Goal: Transaction & Acquisition: Purchase product/service

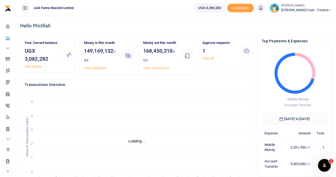
scroll to position [4, 4]
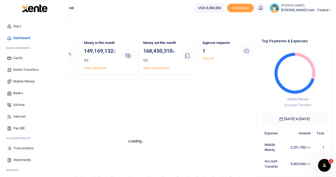
click at [25, 79] on span "Mobile Money" at bounding box center [23, 81] width 21 height 5
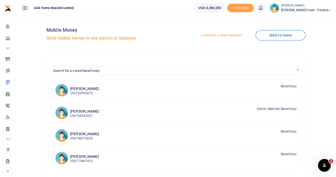
click at [217, 35] on link "Send to a new recipient" at bounding box center [220, 36] width 69 height 10
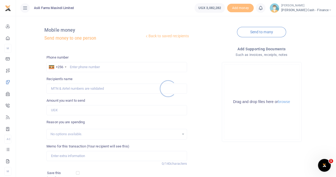
click at [77, 64] on div at bounding box center [168, 88] width 336 height 177
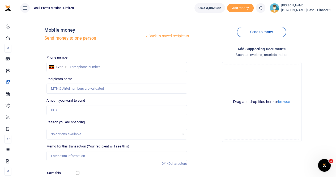
click at [74, 68] on div at bounding box center [168, 88] width 336 height 177
click at [74, 65] on input "text" at bounding box center [116, 67] width 141 height 10
paste input "0759395643"
type input "0759395643"
type input "[PERSON_NAME]"
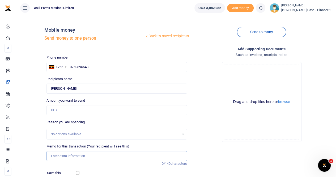
click at [52, 156] on input "Memo for this transaction (Your recipient will see this)" at bounding box center [116, 156] width 141 height 10
paste input "facilitate court attendance for the said session"
click at [52, 154] on input "facilitate court attendance for the said session" at bounding box center [116, 156] width 141 height 10
click at [84, 155] on input "Payment for facilitate court attendance for the said session" at bounding box center [116, 156] width 141 height 10
click at [161, 156] on input "Payment for facilitatation court attendance for the said session" at bounding box center [116, 156] width 141 height 10
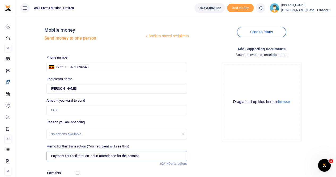
type input "Payment for facilitatation court attendance for the session"
click at [62, 107] on input "Amount you want to send" at bounding box center [116, 110] width 141 height 10
type input "600,000"
click at [93, 156] on input "Payment for facilitatation court attendance for the session" at bounding box center [116, 156] width 141 height 10
drag, startPoint x: 89, startPoint y: 155, endPoint x: 150, endPoint y: 158, distance: 60.6
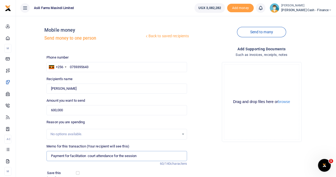
click at [150, 158] on input "Payment for facilitation court attendance for the session" at bounding box center [116, 156] width 141 height 10
drag, startPoint x: 112, startPoint y: 156, endPoint x: 89, endPoint y: 157, distance: 23.1
click at [89, 157] on input "Payment for facilitation legal matters" at bounding box center [116, 156] width 141 height 10
click at [285, 100] on button "browse" at bounding box center [284, 102] width 12 height 4
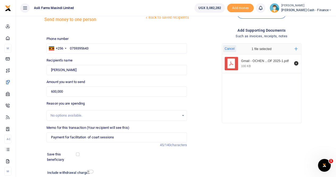
scroll to position [27, 0]
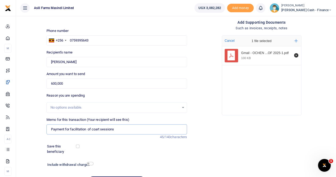
click at [122, 127] on input "Payment for facilitation of coart sessions" at bounding box center [116, 129] width 141 height 10
drag, startPoint x: 91, startPoint y: 61, endPoint x: 42, endPoint y: 67, distance: 49.3
click at [42, 67] on div "Back to saved recipients Mobile money Send money to one person Send to many Pho…" at bounding box center [176, 92] width 316 height 197
click at [124, 126] on input "Payment for facilitation of coart sessions to" at bounding box center [116, 129] width 141 height 10
paste input "Samuel Ssemwogerere"
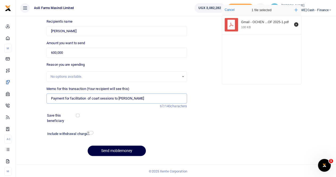
scroll to position [58, 0]
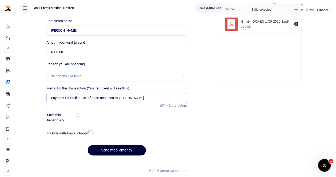
type input "Payment for facilitation of coart sessions to Samuel Ssemwogerere"
click at [107, 149] on button "Send mobilemoney" at bounding box center [117, 150] width 58 height 10
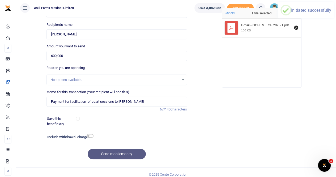
scroll to position [0, 0]
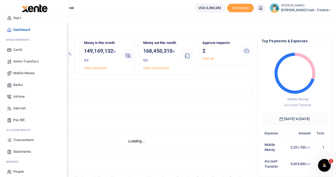
scroll to position [13, 0]
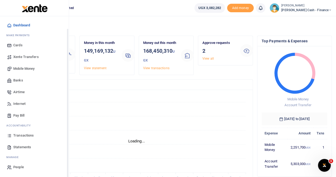
click at [26, 146] on span "Statements" at bounding box center [22, 146] width 18 height 5
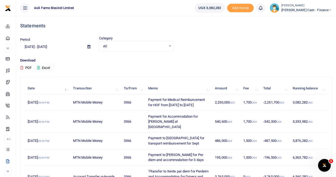
click at [88, 47] on icon at bounding box center [88, 46] width 3 height 3
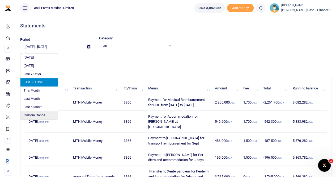
click at [38, 113] on li "Custom Range" at bounding box center [38, 115] width 37 height 8
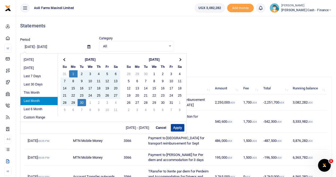
click at [175, 127] on button "Apply" at bounding box center [178, 127] width 14 height 7
type input "[DATE] - [DATE]"
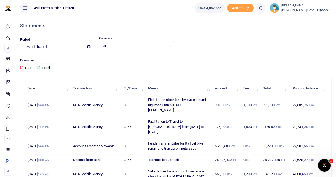
click at [45, 67] on button "Excel" at bounding box center [44, 67] width 22 height 9
click at [304, 10] on span "Petty Cash - Finance" at bounding box center [306, 10] width 50 height 5
click at [307, 20] on link "Switch accounts" at bounding box center [294, 19] width 42 height 7
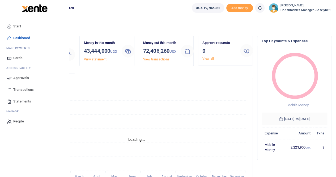
scroll to position [4, 4]
click at [22, 99] on span "Statements" at bounding box center [22, 101] width 18 height 5
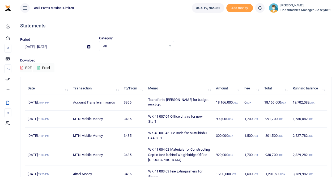
click at [90, 46] on icon at bounding box center [88, 46] width 3 height 3
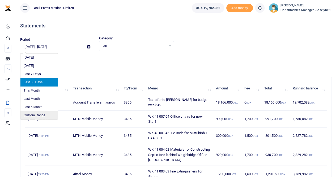
click at [45, 115] on li "Custom Range" at bounding box center [38, 115] width 37 height 8
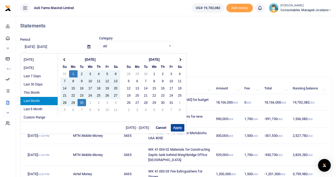
click at [177, 127] on button "Apply" at bounding box center [178, 127] width 14 height 7
type input "[DATE] - [DATE]"
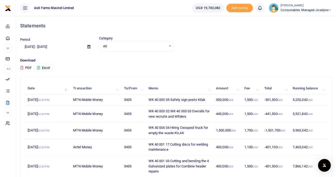
click at [47, 65] on button "Excel" at bounding box center [44, 67] width 22 height 9
